Goal: Task Accomplishment & Management: Complete application form

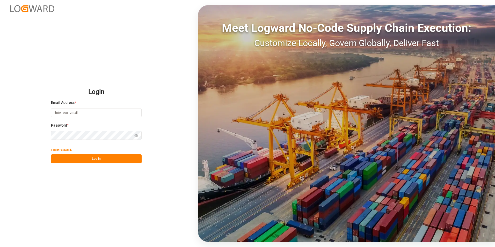
type input "[PERSON_NAME][EMAIL_ADDRESS][PERSON_NAME][DOMAIN_NAME]"
click at [136, 133] on div "Show password" at bounding box center [96, 135] width 91 height 9
click at [136, 135] on icon "button" at bounding box center [136, 136] width 4 height 4
click at [109, 159] on button "Log In" at bounding box center [96, 158] width 91 height 9
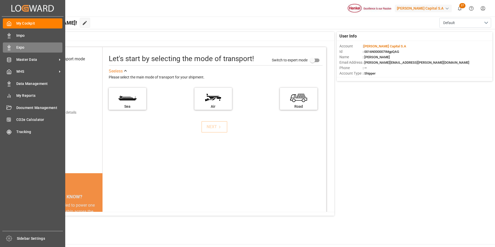
click at [10, 47] on icon at bounding box center [8, 47] width 5 height 5
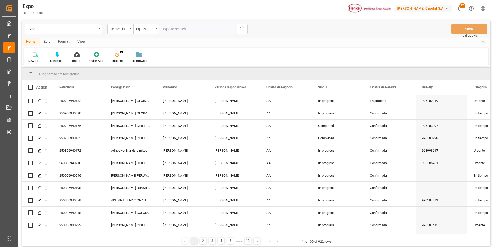
click at [184, 30] on input "text" at bounding box center [198, 29] width 78 height 10
type input "250906940046"
click at [244, 31] on icon "search button" at bounding box center [242, 29] width 6 height 6
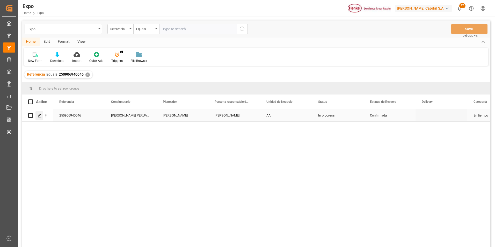
click at [41, 117] on icon "Press SPACE to select this row." at bounding box center [40, 116] width 4 height 4
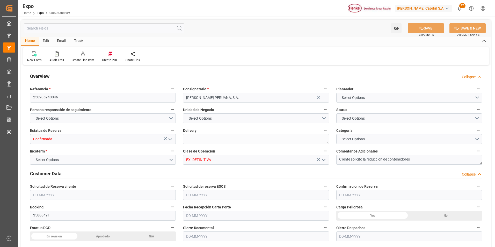
type input "36"
type input "9938420"
type input "MXZLO"
type input "PECLL"
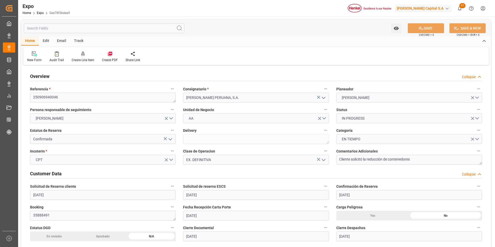
type input "[DATE]"
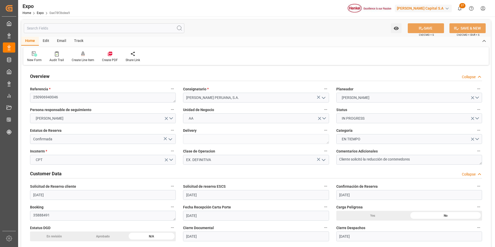
type input "[DATE]"
type input "[DATE] 00:00"
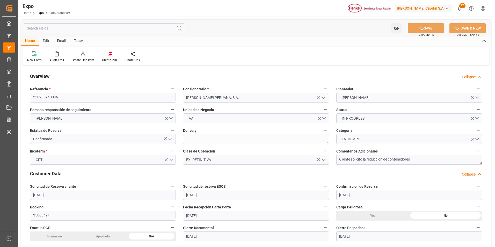
type input "[DATE] 00:00"
type input "[DATE] 08:58"
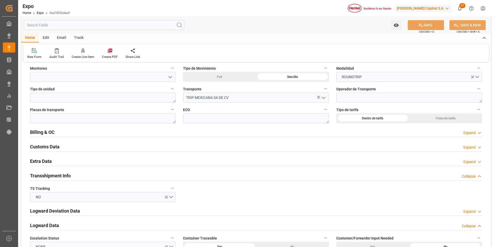
scroll to position [829, 0]
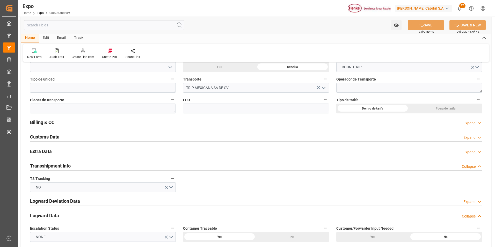
click at [465, 122] on div "Expand" at bounding box center [470, 122] width 12 height 5
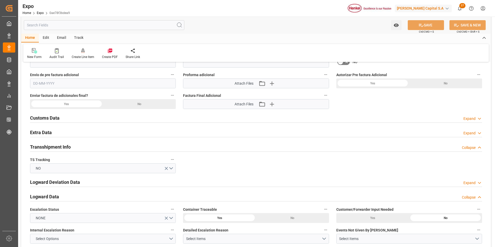
scroll to position [1011, 0]
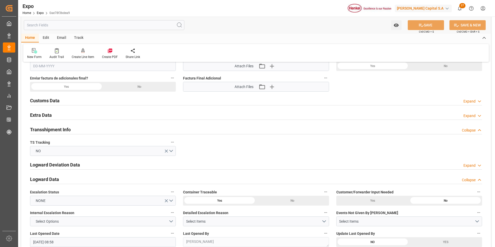
click at [472, 115] on div "Expand" at bounding box center [470, 115] width 12 height 5
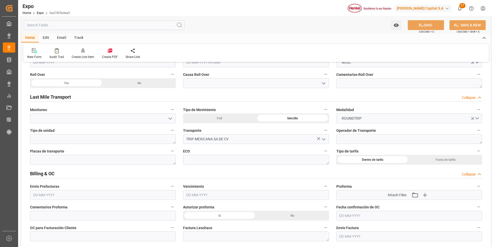
scroll to position [777, 0]
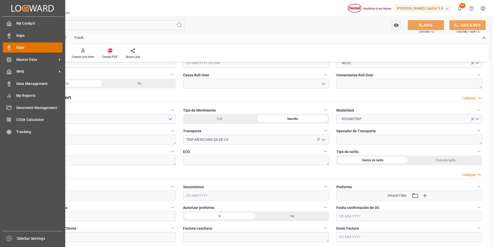
click at [7, 51] on div "Expo Expo" at bounding box center [33, 47] width 60 height 10
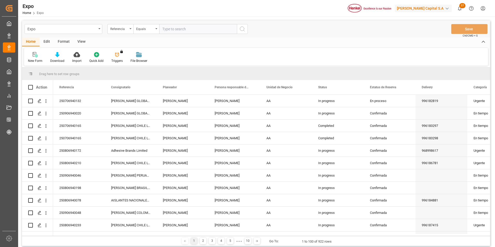
click at [187, 32] on input "text" at bounding box center [198, 29] width 78 height 10
paste input "250906940048"
type input "250906940048"
click at [240, 28] on icon "search button" at bounding box center [242, 29] width 6 height 6
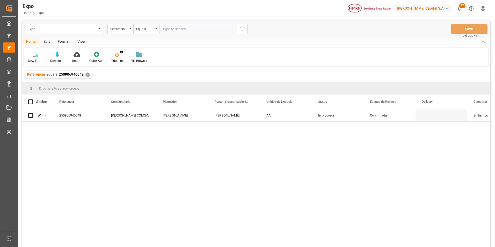
click at [224, 28] on input "text" at bounding box center [198, 29] width 78 height 10
click at [87, 76] on div "✕" at bounding box center [88, 75] width 4 height 4
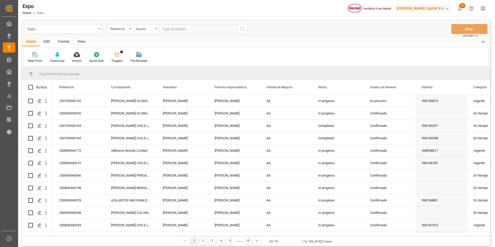
click at [181, 31] on input "text" at bounding box center [198, 29] width 78 height 10
paste input "250906940040"
type input "250906940040"
click at [244, 27] on icon "search button" at bounding box center [242, 29] width 6 height 6
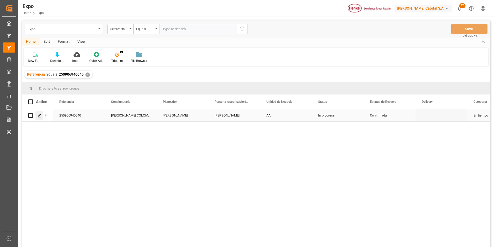
click at [38, 118] on icon "Press SPACE to select this row." at bounding box center [40, 116] width 4 height 4
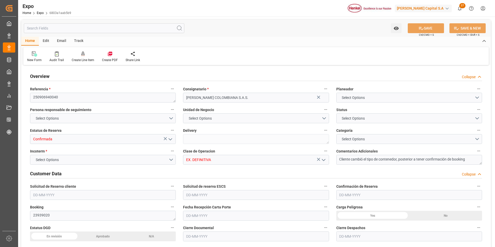
type input "9946855"
type input "MXZLO"
type input "[PERSON_NAME]"
type input "9946855"
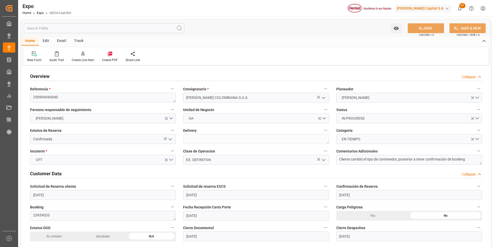
type input "[DATE]"
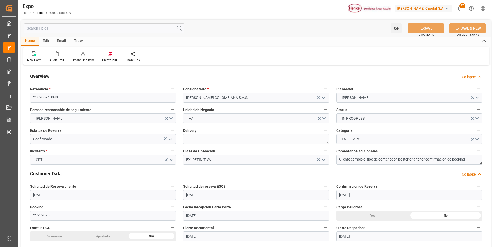
type input "[DATE]"
type input "[DATE] 00:00"
type input "[DATE] 01:00"
type input "[DATE] 00:00"
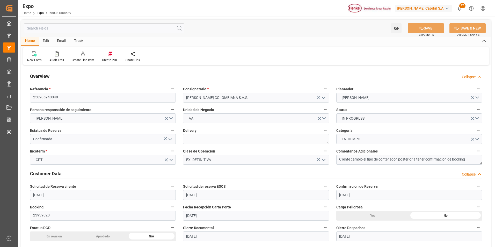
type input "[DATE] 14:00"
type input "[DATE] 00:00"
type input "[DATE] 08:58"
type input "[DATE] 01:00"
type input "[DATE] 14:00"
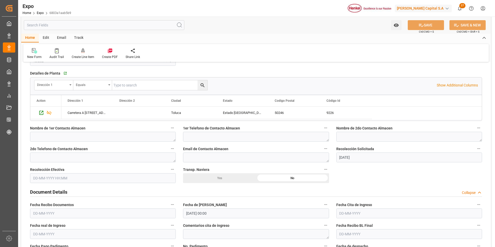
scroll to position [389, 0]
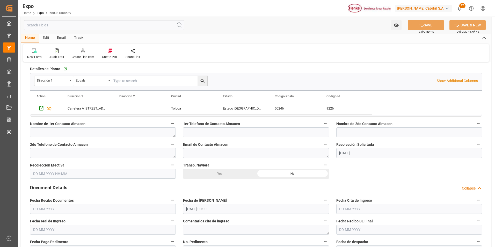
click at [52, 177] on input "text" at bounding box center [103, 174] width 146 height 10
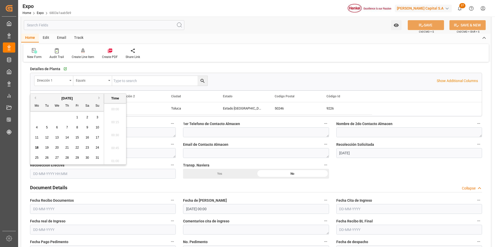
scroll to position [455, 0]
drag, startPoint x: 39, startPoint y: 148, endPoint x: 93, endPoint y: 148, distance: 53.9
click at [39, 148] on div "18" at bounding box center [37, 148] width 6 height 6
type input "[DATE] 00:00"
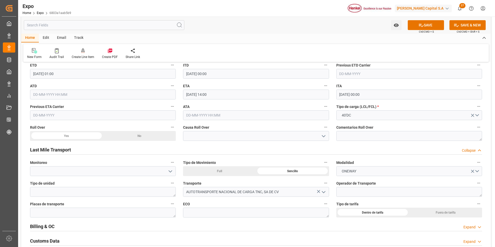
scroll to position [752, 0]
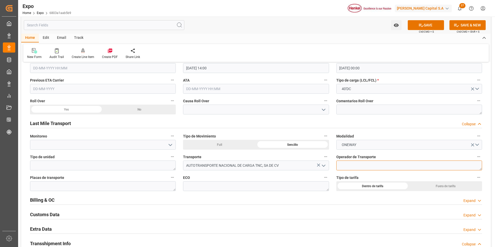
click at [363, 167] on textarea at bounding box center [410, 166] width 146 height 10
paste textarea "[PERSON_NAME]"
type textarea "[PERSON_NAME]"
click at [161, 189] on textarea at bounding box center [103, 186] width 146 height 10
paste textarea "40A J1-X"
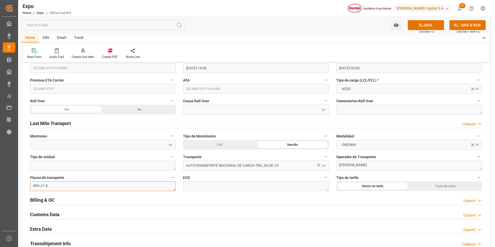
type textarea "40A J1-X"
click at [228, 185] on textarea at bounding box center [256, 186] width 146 height 10
paste textarea "TN-110"
type textarea "TN-110"
click at [437, 24] on button "SAVE" at bounding box center [426, 25] width 36 height 10
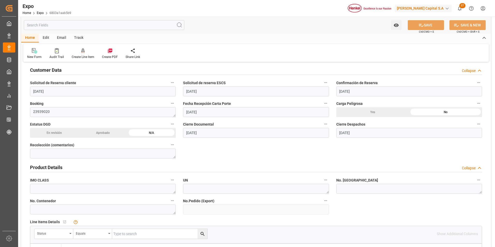
scroll to position [0, 0]
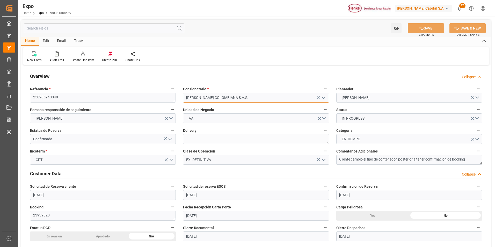
click at [263, 98] on input "[PERSON_NAME] COLOMBIANA S.A.S." at bounding box center [256, 98] width 146 height 10
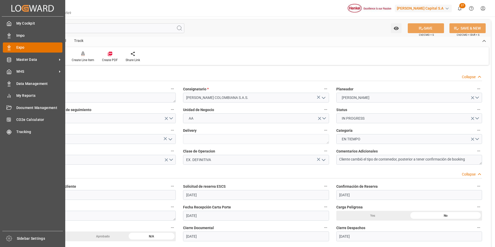
click at [17, 49] on span "Expo" at bounding box center [39, 47] width 46 height 5
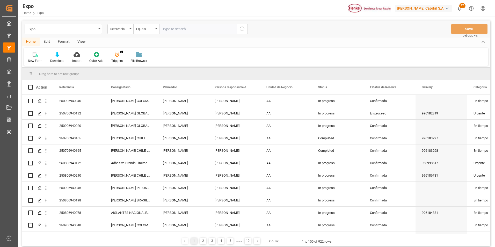
click at [181, 31] on input "text" at bounding box center [198, 29] width 78 height 10
paste input "250806940198"
type input "250806940198"
click at [241, 30] on circle "search button" at bounding box center [242, 29] width 4 height 4
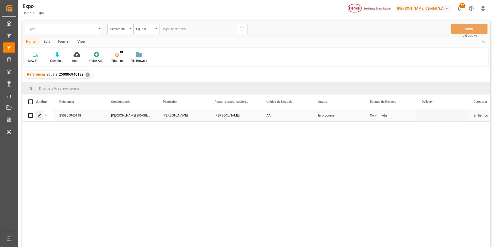
click at [41, 114] on icon "Press SPACE to select this row." at bounding box center [40, 116] width 4 height 4
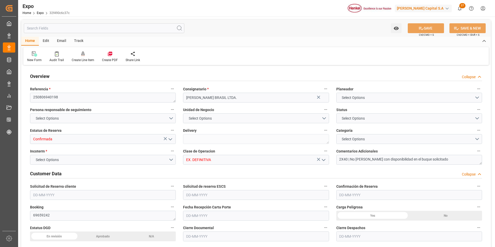
type input "9267649"
type input "MXATM"
type input "BRSSZ"
type input "9267649"
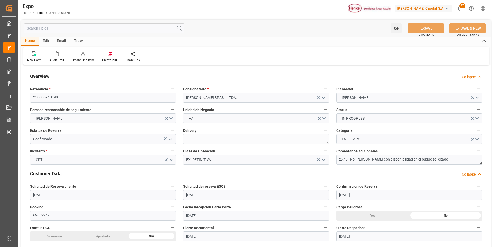
type input "[DATE]"
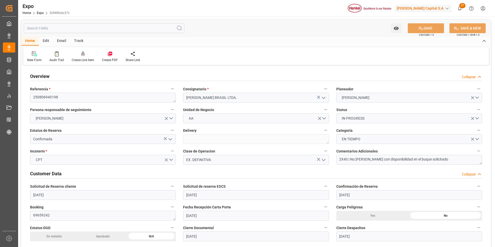
type input "[DATE]"
type input "[DATE] 00:00"
type input "[DATE] 23:15"
type input "[DATE] 00:00"
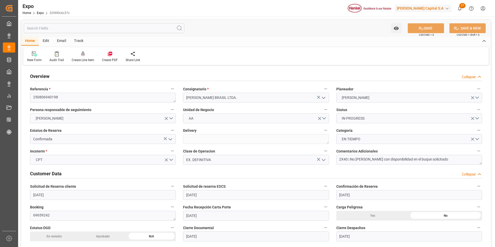
type input "[DATE] 06:54"
type input "[DATE] 00:00"
type input "[DATE] 08:58"
type input "[DATE] 23:15"
type input "[DATE] 06:54"
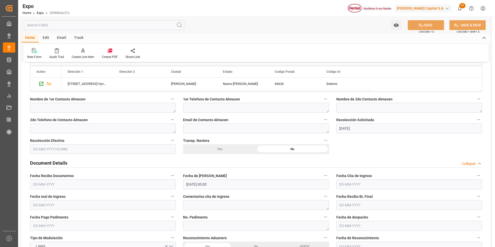
scroll to position [415, 0]
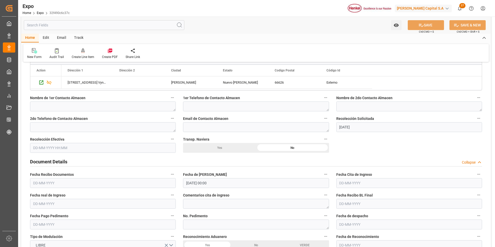
click at [45, 146] on input "text" at bounding box center [103, 148] width 146 height 10
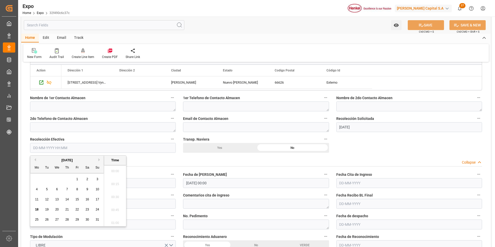
scroll to position [455, 0]
click at [36, 209] on span "18" at bounding box center [36, 210] width 3 height 4
click at [113, 183] on li "08:00" at bounding box center [115, 182] width 22 height 13
type input "[DATE] 08:00"
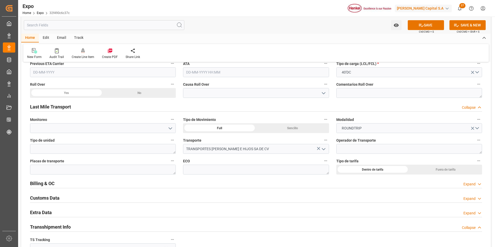
scroll to position [777, 0]
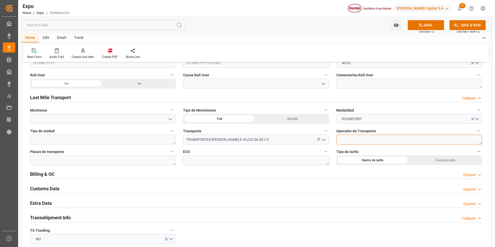
click at [361, 140] on textarea at bounding box center [410, 140] width 146 height 10
paste textarea "[PERSON_NAME] [PERSON_NAME]"
type textarea "[PERSON_NAME] [PERSON_NAME]"
click at [144, 161] on textarea at bounding box center [103, 160] width 146 height 10
paste textarea "14AL8R"
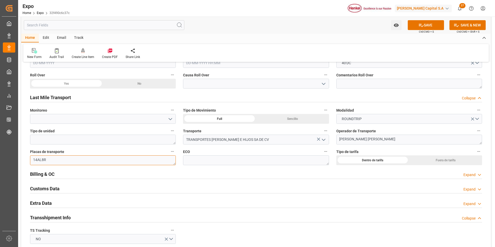
type textarea "14AL8R"
click at [229, 162] on textarea at bounding box center [256, 160] width 146 height 10
paste textarea "TR-366"
type textarea "TR-366"
click at [435, 26] on button "SAVE" at bounding box center [426, 25] width 36 height 10
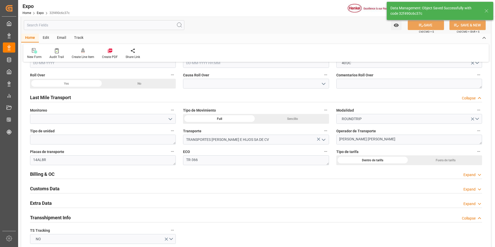
type textarea "[PERSON_NAME] [PERSON_NAME]"
type textarea "TR-366"
type textarea "[PERSON_NAME]"
type input "[DATE] 15:20"
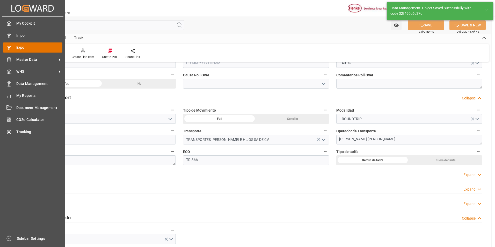
click at [9, 47] on icon at bounding box center [8, 47] width 5 height 5
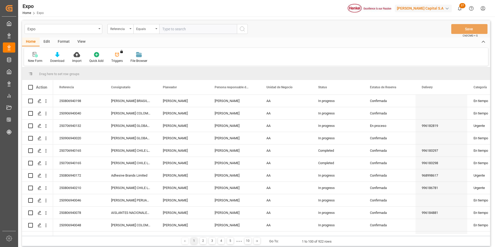
click at [194, 29] on input "text" at bounding box center [198, 29] width 78 height 10
click at [202, 27] on input "text" at bounding box center [198, 29] width 78 height 10
paste input "250806940210"
type input "250806940210"
click at [241, 29] on icon "search button" at bounding box center [242, 29] width 6 height 6
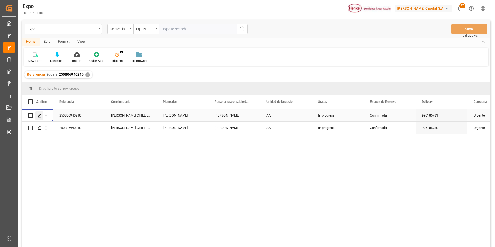
click at [42, 115] on div "Press SPACE to select this row." at bounding box center [40, 116] width 8 height 10
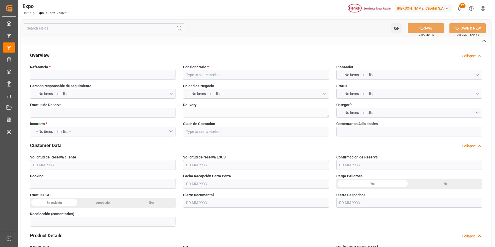
type textarea "250806940210"
type input "[PERSON_NAME] CHILE LTDA."
type input "Confirmada"
type textarea "996186781"
type input "EX. DEFINITIVA"
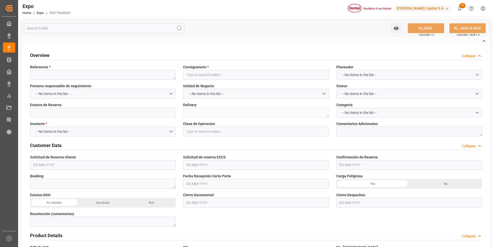
type textarea "31407244"
type textarea "INT 3721657"
type textarea "UACU8514111"
type input "[PERSON_NAME]"
type textarea "25 16 3108 5003454"
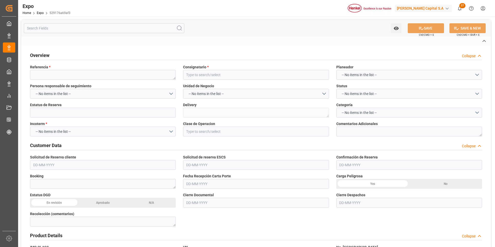
type input "MSC [PERSON_NAME]"
type textarea "FA527A"
type input "Hapag [PERSON_NAME]"
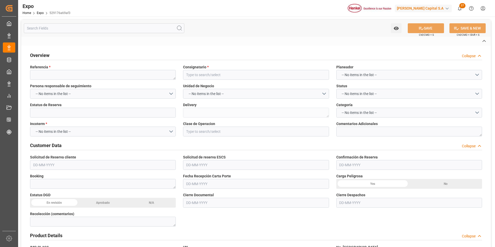
type input "HLCU"
type input "Manzanillo"
type input "San Antonio"
type input "TRIP MEXICANA SA DE CV"
type textarea "[PERSON_NAME]"
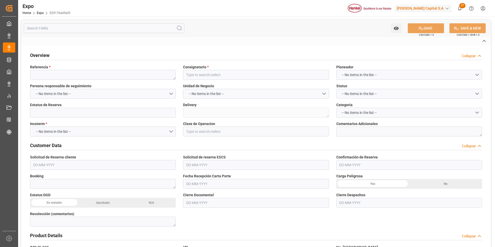
type textarea "61BC6E"
type textarea "934"
type textarea "[PERSON_NAME]"
type input "MANZANILLO"
type input "MX"
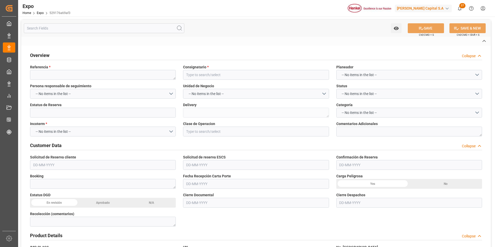
type input "TRUCK"
type input "VESSEL"
type input "MSC [PERSON_NAME]"
type input "TRUCK"
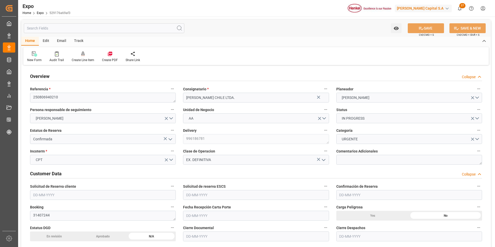
type input "15200"
type input "15953.6"
type input "20"
type input "9946843"
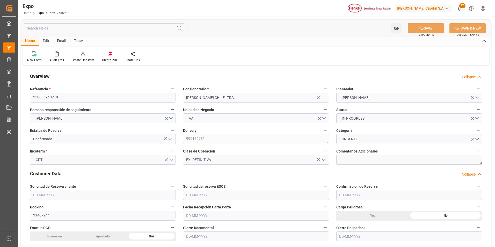
type input "MXZLO"
type input "CLSAI"
type input "9946843"
type input "[DATE]"
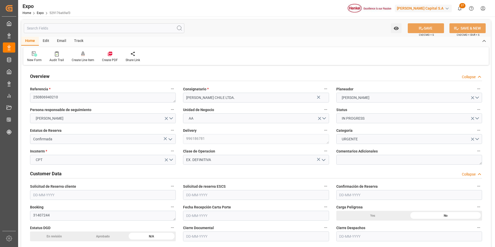
type input "[DATE]"
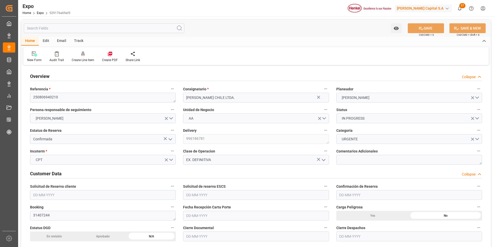
type input "[DATE] 00:00"
type input "[DATE]"
type input "[DATE] 23:29"
type input "[DATE]"
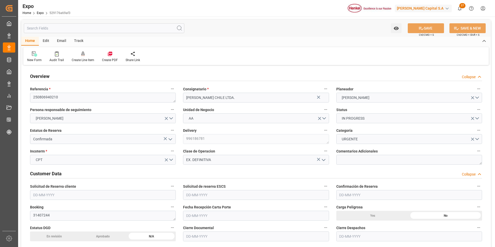
type input "[DATE]"
type input "[DATE] 21:00"
type input "[DATE] 00:00"
type input "[DATE] 13:42"
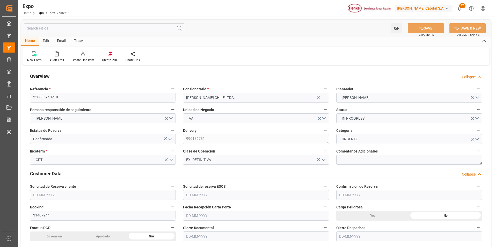
type input "[DATE] 14:00"
type input "[DATE] 00:00"
type input "[DATE] 08:58"
type input "[DATE] 11:17"
type input "[DATE] 02:16"
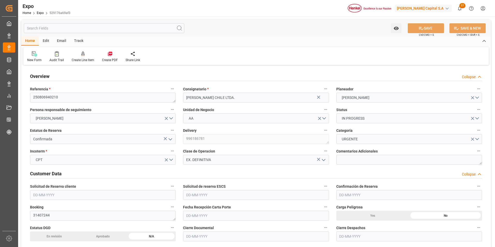
type input "[DATE] 22:00"
type input "[DATE] 14:27"
type input "[DATE] 14:00"
type input "[DATE] 10:18"
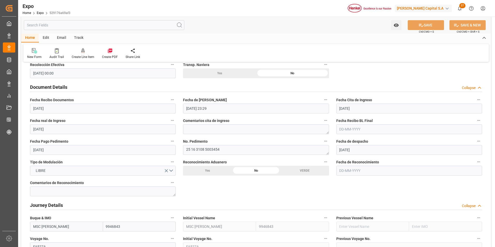
scroll to position [492, 0]
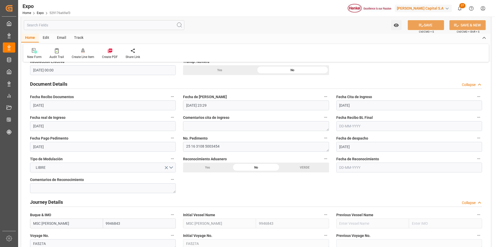
click at [349, 128] on input "text" at bounding box center [410, 126] width 146 height 10
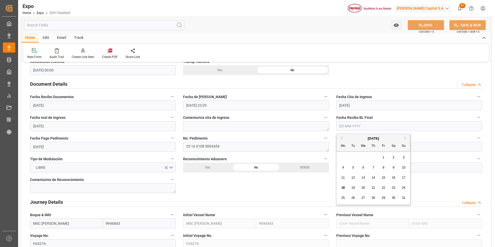
click at [383, 178] on span "15" at bounding box center [383, 178] width 3 height 4
type input "[DATE]"
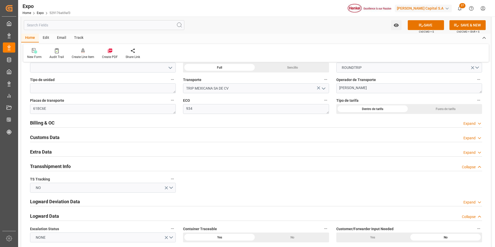
scroll to position [829, 0]
click at [469, 123] on div "Expand" at bounding box center [470, 122] width 12 height 5
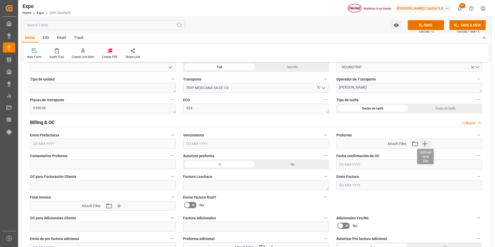
click at [428, 144] on icon "button" at bounding box center [425, 144] width 8 height 8
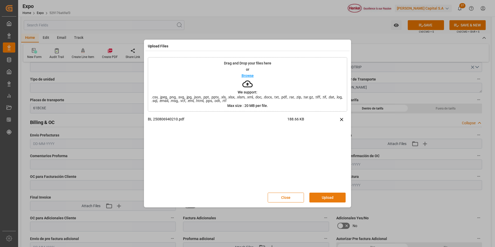
click at [322, 200] on button "Upload" at bounding box center [328, 198] width 36 height 10
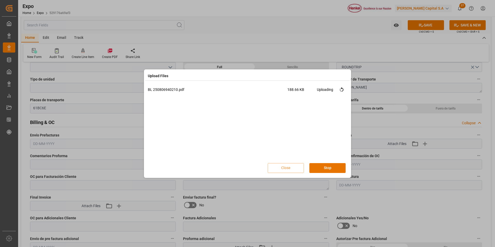
click at [303, 110] on div "BL 250806940210.pdf 188.66 KB Uploading" at bounding box center [248, 123] width 200 height 73
click at [273, 116] on div "BL 250806940210.pdf 188.66 KB Uploading" at bounding box center [248, 123] width 200 height 73
click at [333, 171] on button "Done" at bounding box center [328, 168] width 36 height 10
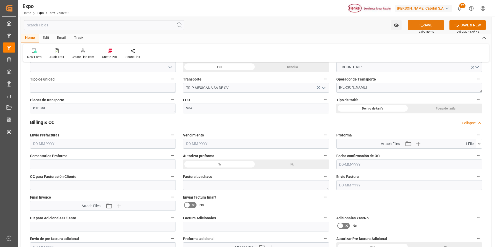
click at [424, 28] on button "SAVE" at bounding box center [426, 25] width 36 height 10
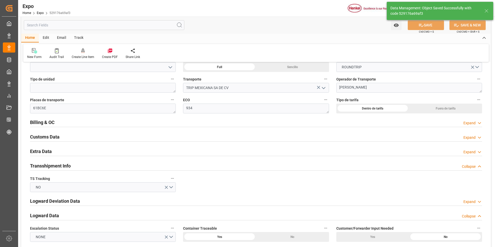
type textarea "[PERSON_NAME]"
type input "[DATE] 16:05"
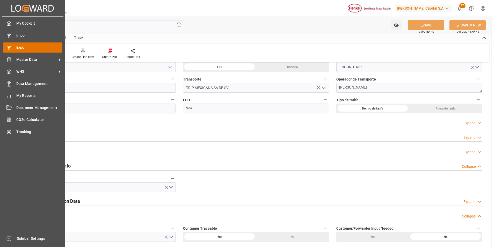
click at [9, 46] on icon at bounding box center [8, 47] width 5 height 5
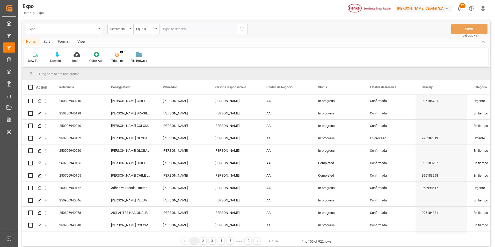
click at [165, 28] on input "text" at bounding box center [198, 29] width 78 height 10
paste input "250806940210"
type input "250806940210"
click at [242, 32] on icon "search button" at bounding box center [242, 29] width 6 height 6
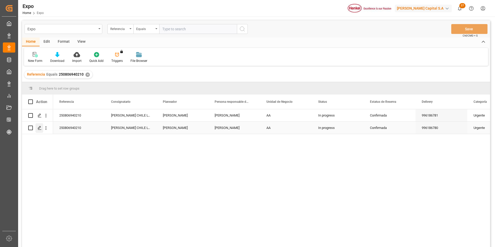
click at [38, 130] on div "Press SPACE to select this row." at bounding box center [40, 128] width 8 height 10
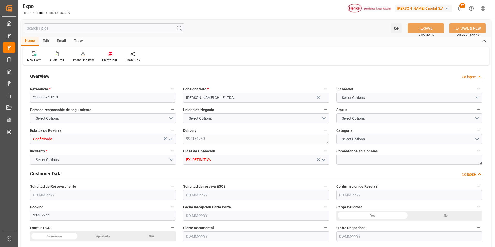
type input "15200"
type input "15953.6"
type input "20"
type input "9946843"
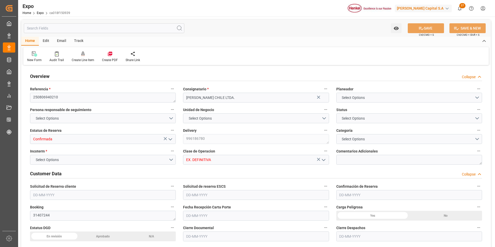
type input "MXZLO"
type input "CLSAI"
type input "9946843"
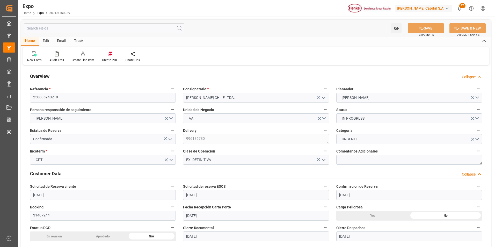
type input "[DATE]"
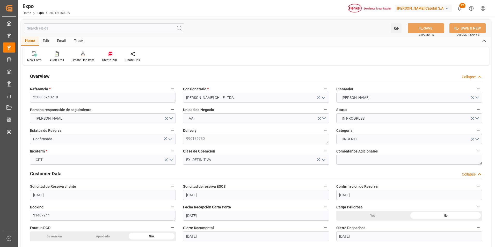
type input "[DATE]"
type input "[DATE] 00:00"
type input "[DATE]"
type input "[DATE] 23:33"
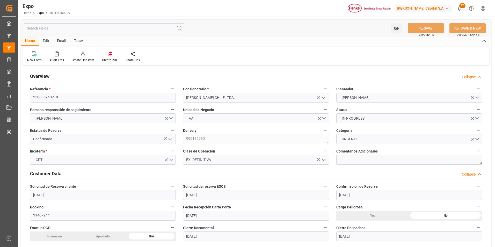
type input "[DATE]"
type input "[DATE] 21:00"
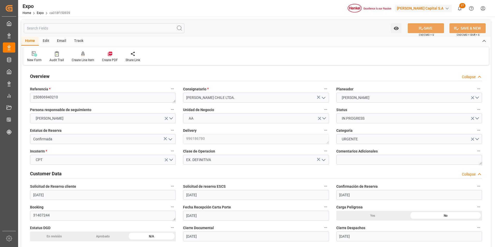
type input "[DATE] 00:00"
type input "[DATE] 13:42"
type input "[DATE] 14:00"
type input "[DATE] 00:00"
type input "[DATE] 08:58"
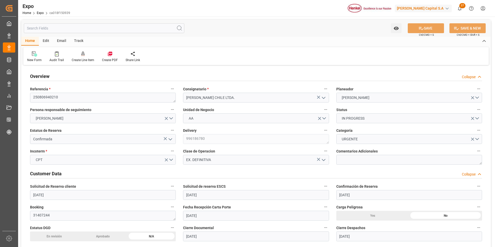
type input "[DATE] 11:16"
type input "[DATE] 02:20"
type input "[DATE] 22:00"
type input "[DATE] 14:27"
type input "[DATE] 14:00"
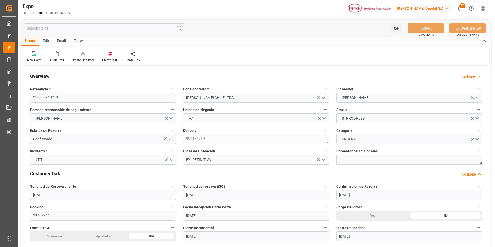
type input "[DATE] 10:18"
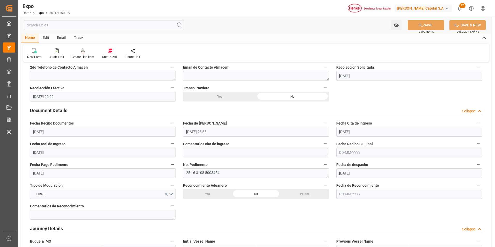
scroll to position [466, 0]
click at [345, 152] on input "text" at bounding box center [410, 152] width 146 height 10
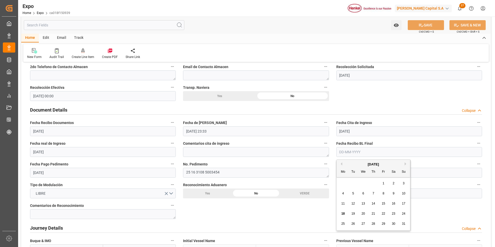
drag, startPoint x: 382, startPoint y: 203, endPoint x: 362, endPoint y: 203, distance: 20.0
click at [381, 203] on div "15" at bounding box center [384, 204] width 6 height 6
type input "[DATE]"
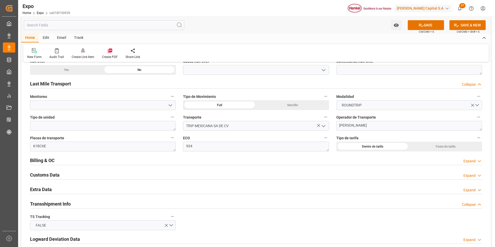
scroll to position [803, 0]
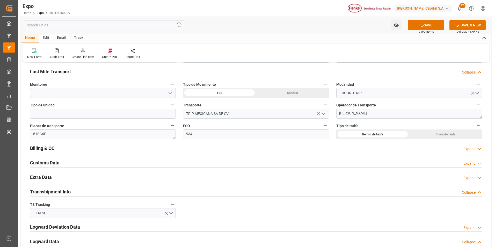
click at [477, 149] on icon at bounding box center [479, 148] width 5 height 5
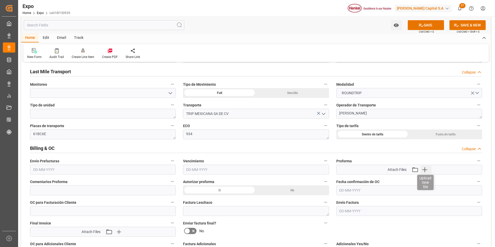
click at [429, 171] on icon "button" at bounding box center [425, 170] width 8 height 8
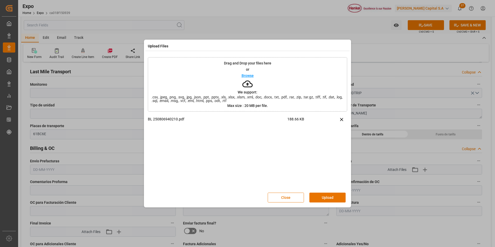
click at [323, 196] on button "Upload" at bounding box center [328, 198] width 36 height 10
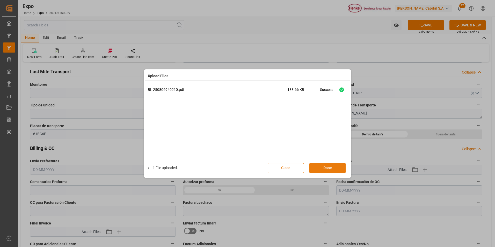
click at [329, 165] on button "Done" at bounding box center [328, 168] width 36 height 10
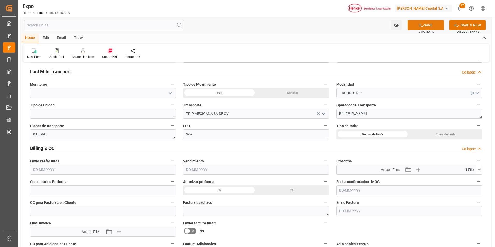
click at [422, 29] on button "SAVE" at bounding box center [426, 25] width 36 height 10
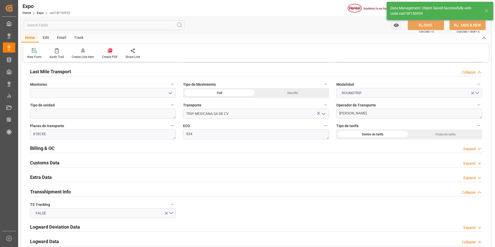
type textarea "[PERSON_NAME]"
type input "[DATE] 16:07"
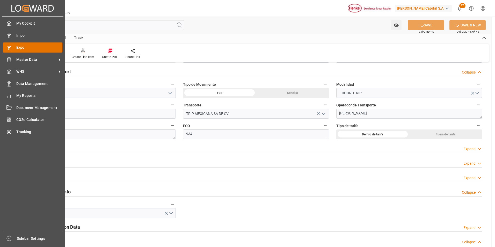
click at [8, 45] on div at bounding box center [7, 47] width 9 height 5
